Goal: Navigation & Orientation: Find specific page/section

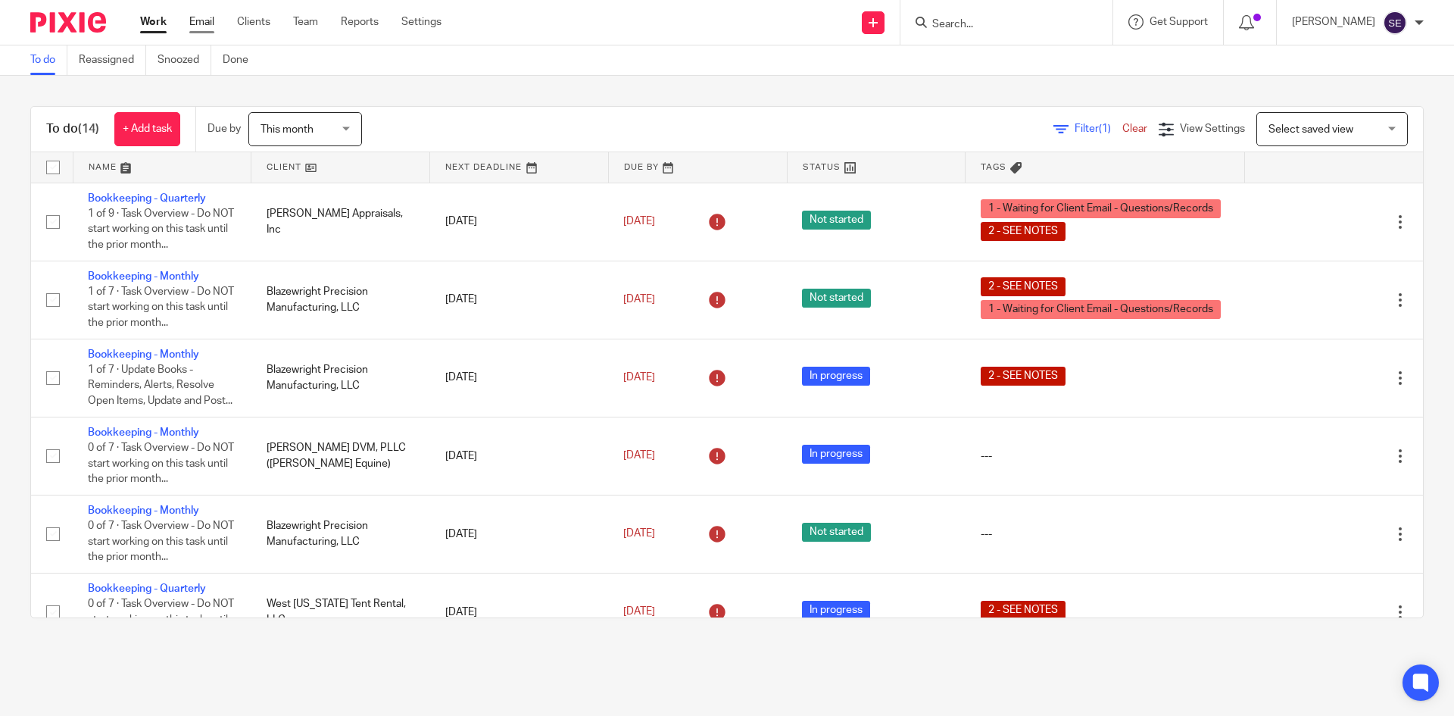
click at [201, 20] on link "Email" at bounding box center [201, 21] width 25 height 15
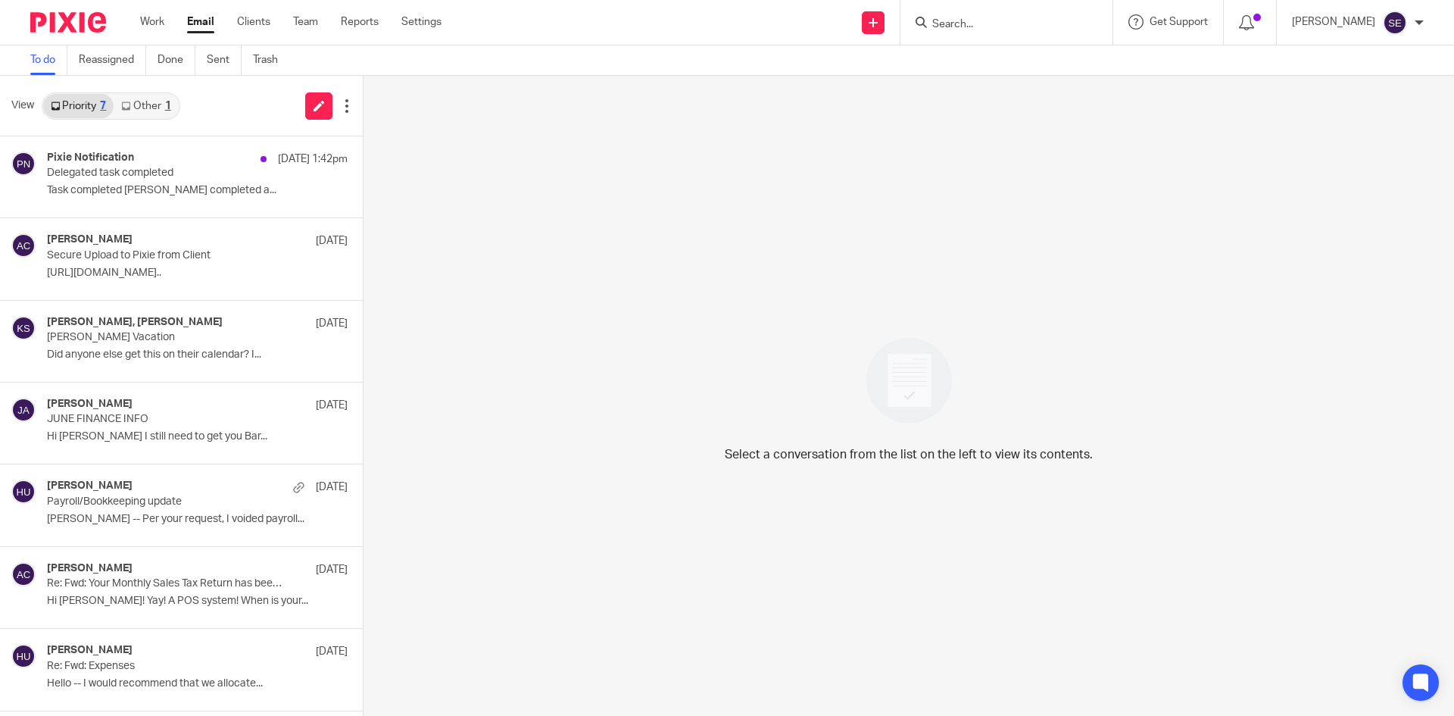
drag, startPoint x: 151, startPoint y: 35, endPoint x: 155, endPoint y: 24, distance: 11.3
click at [151, 34] on div "Work Email Clients Team Reports Settings Work Email Clients Team Reports Settin…" at bounding box center [294, 22] width 339 height 45
click at [155, 23] on link "Work" at bounding box center [152, 21] width 24 height 15
